Goal: Task Accomplishment & Management: Manage account settings

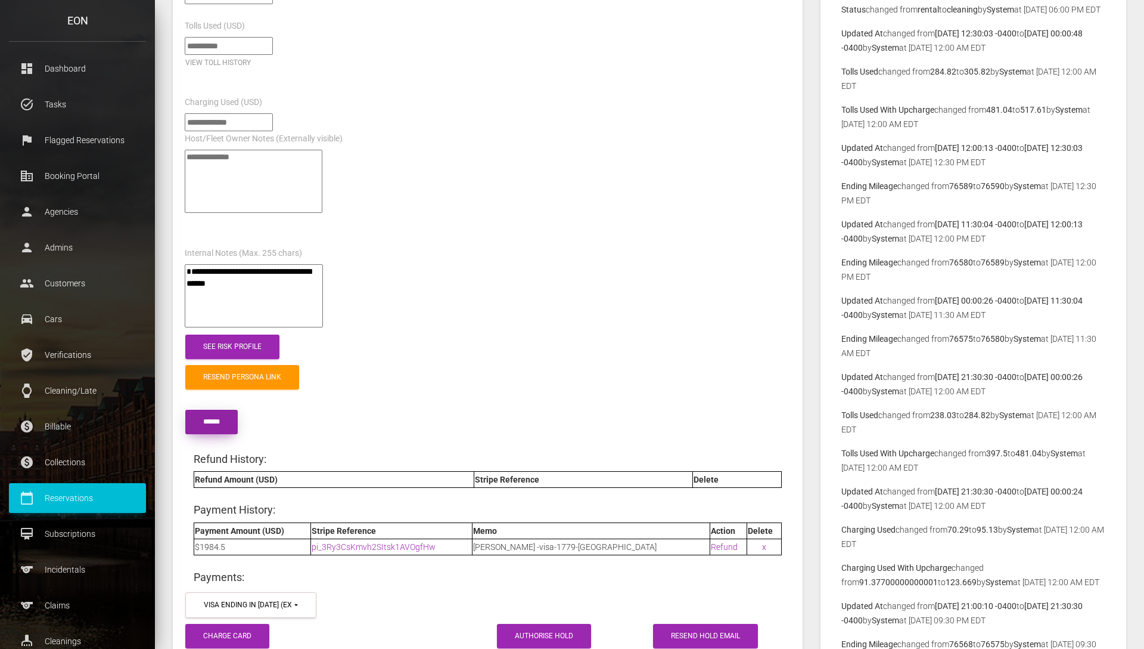
click at [206, 429] on input "submit" at bounding box center [211, 421] width 52 height 24
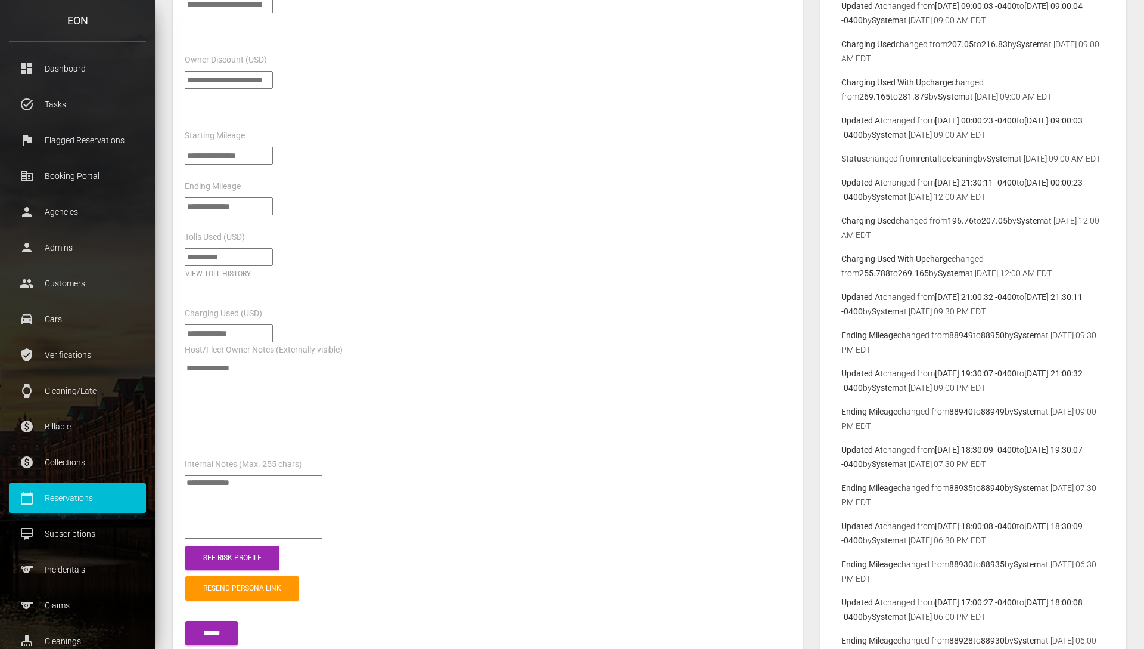
scroll to position [1465, 0]
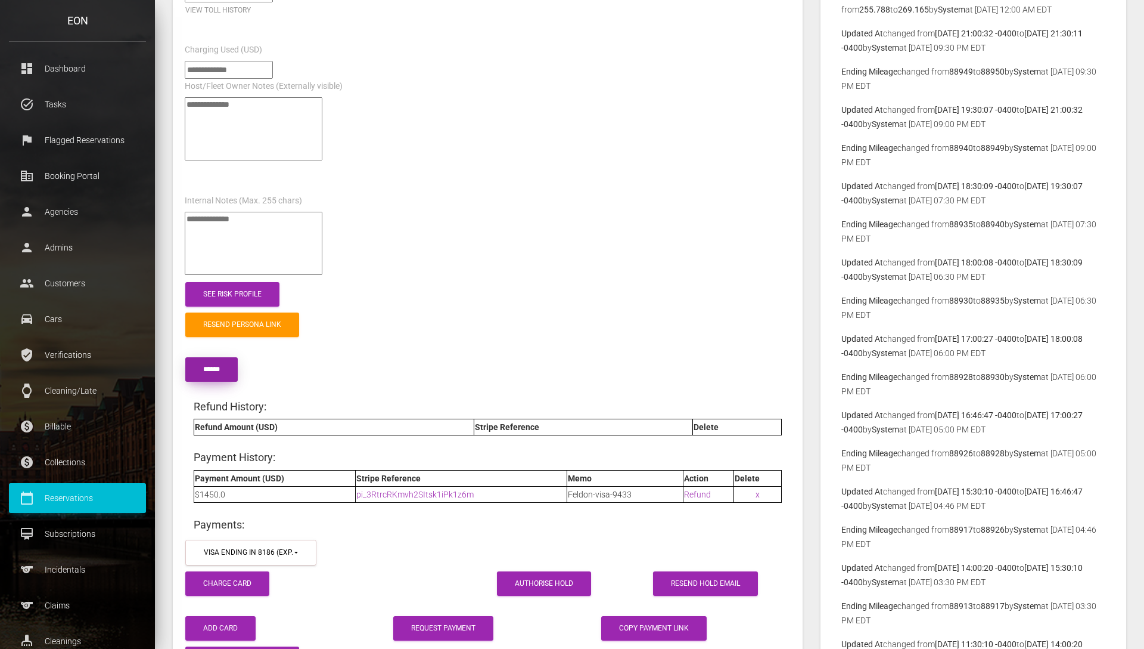
click at [229, 374] on input "******" at bounding box center [211, 369] width 52 height 24
